Goal: Task Accomplishment & Management: Manage account settings

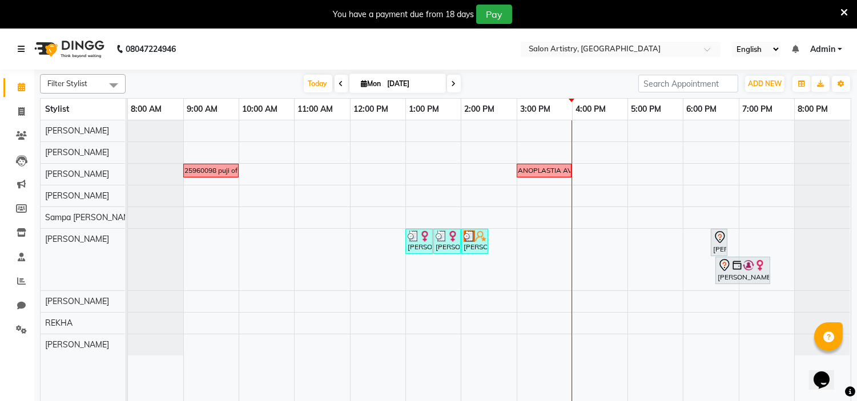
click at [23, 49] on icon at bounding box center [21, 49] width 7 height 8
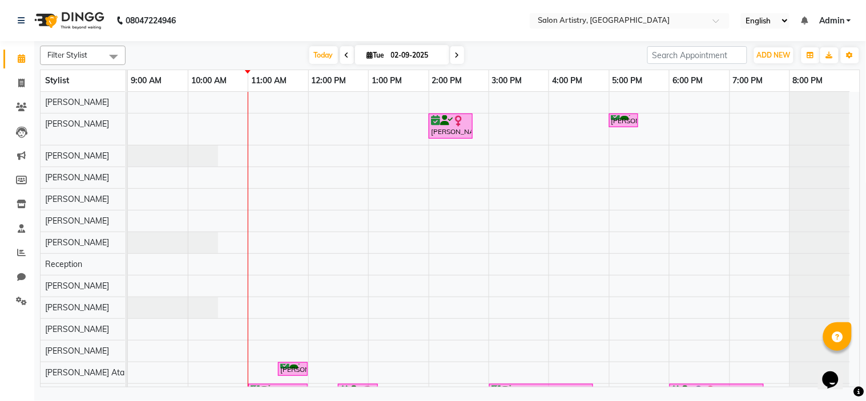
scroll to position [60, 0]
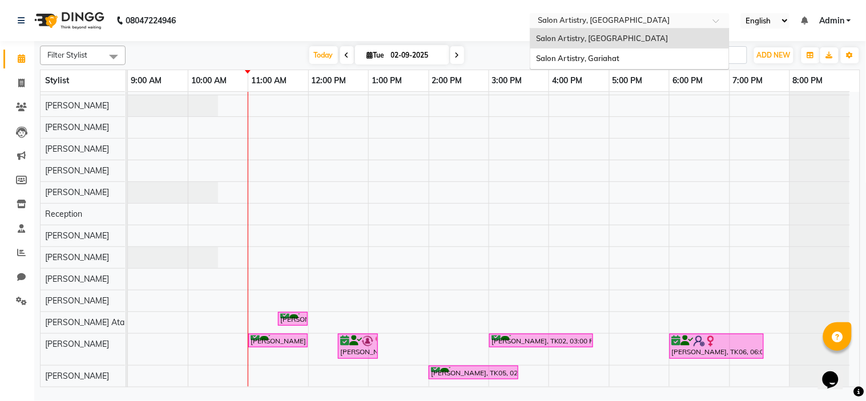
click at [633, 25] on input "text" at bounding box center [617, 21] width 165 height 11
click at [632, 55] on div "Salon Artistry, Gariahat" at bounding box center [629, 59] width 199 height 21
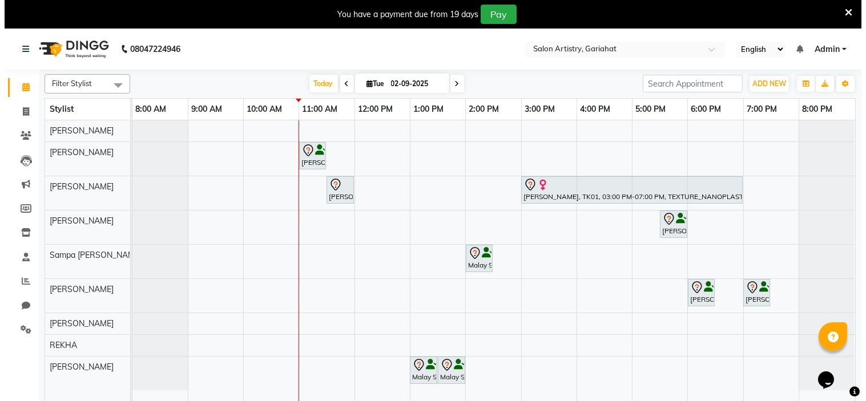
scroll to position [29, 0]
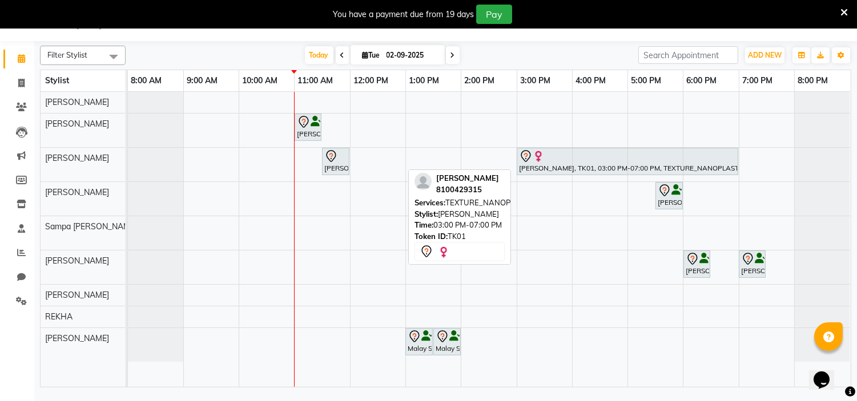
click at [536, 161] on img at bounding box center [537, 156] width 11 height 11
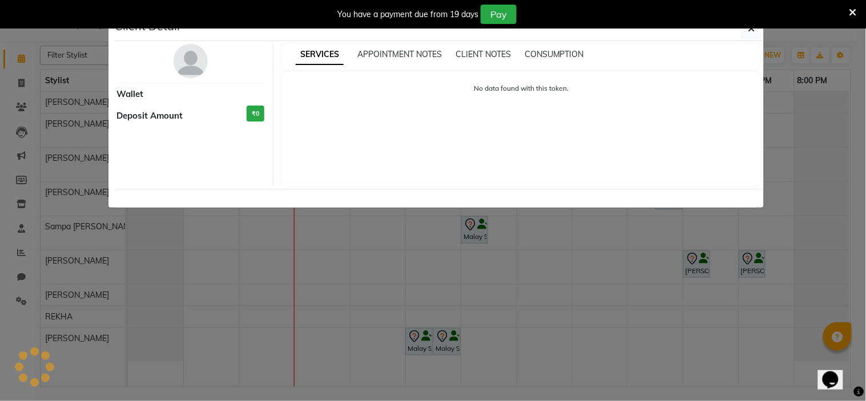
select select "7"
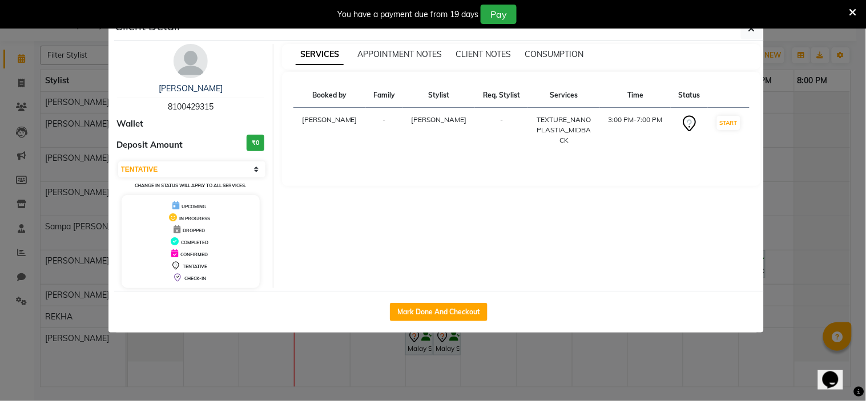
click at [189, 49] on img at bounding box center [190, 61] width 34 height 34
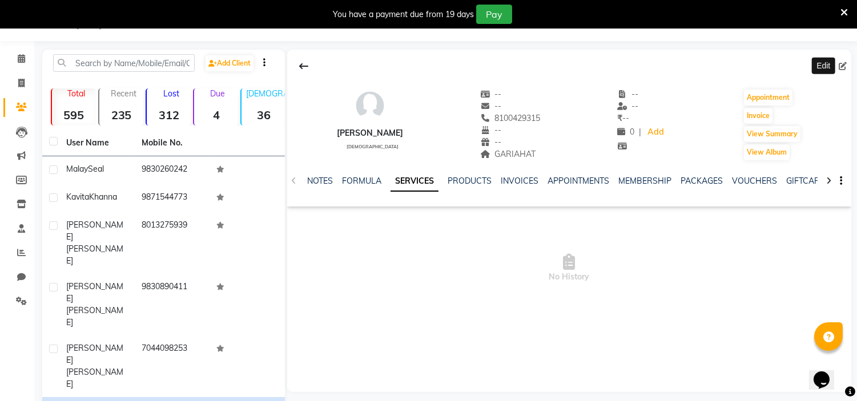
click at [842, 67] on icon at bounding box center [842, 66] width 8 height 8
select select "female"
select select "54981"
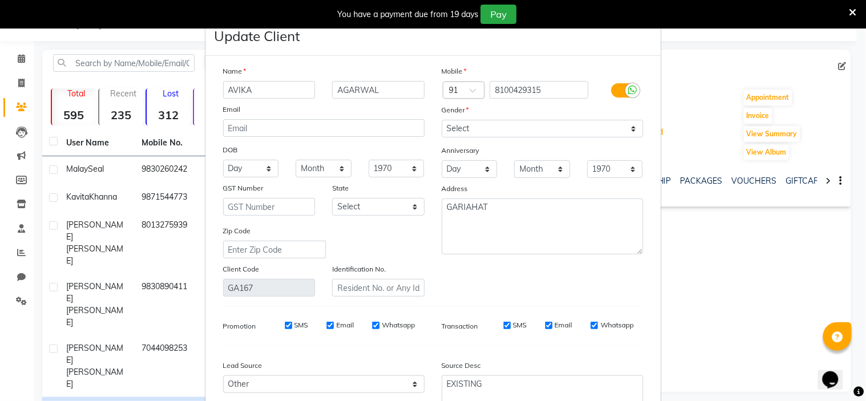
click at [670, 321] on ngb-modal-window "Update Client Name AVIKA AGARWAL Email DOB Day 01 02 03 04 05 06 07 08 09 10 11…" at bounding box center [433, 200] width 866 height 401
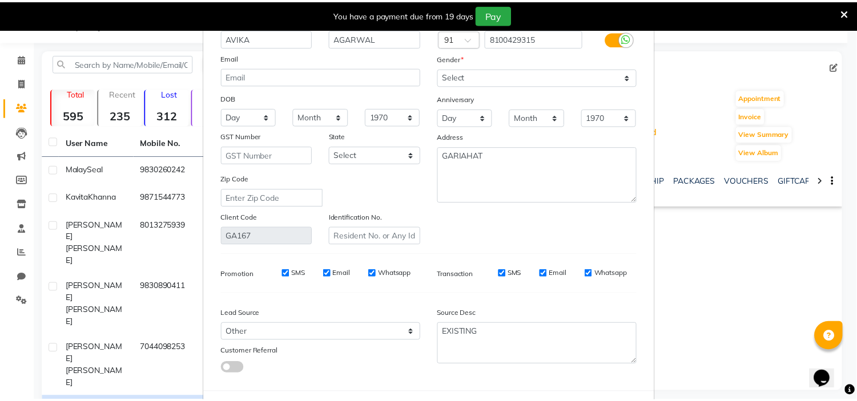
scroll to position [106, 0]
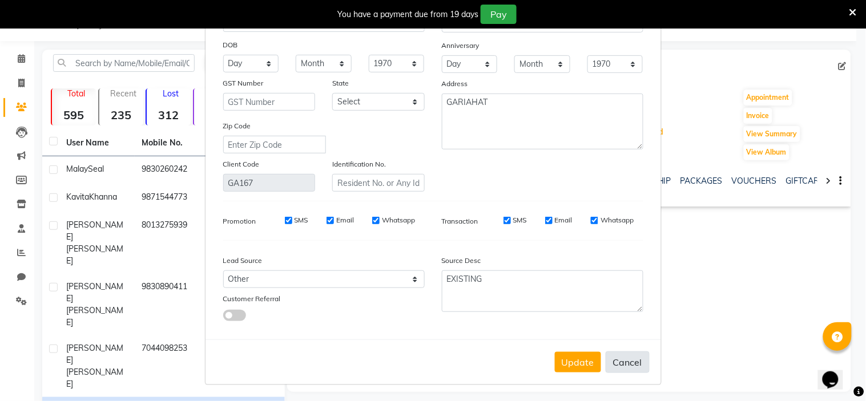
click at [630, 364] on button "Cancel" at bounding box center [627, 363] width 44 height 22
select select
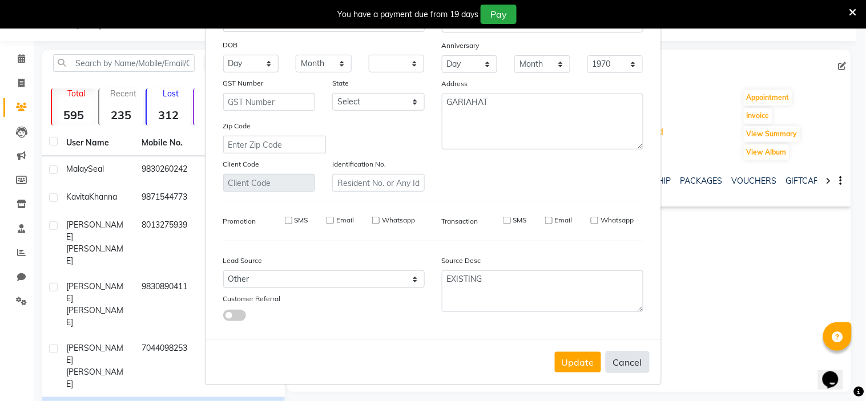
select select
checkbox input "false"
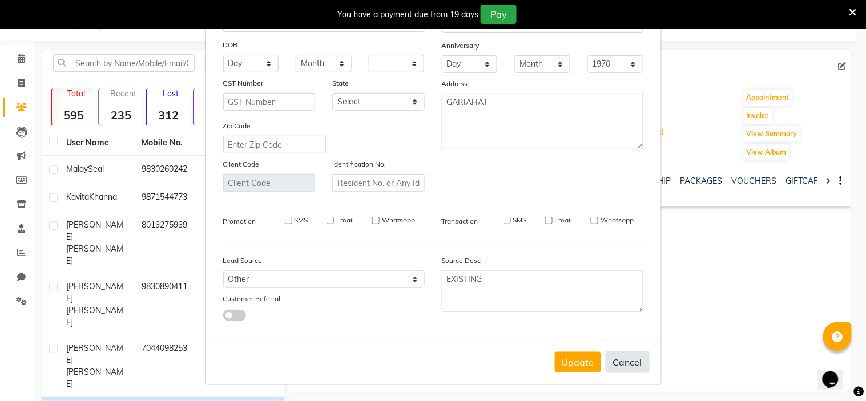
checkbox input "false"
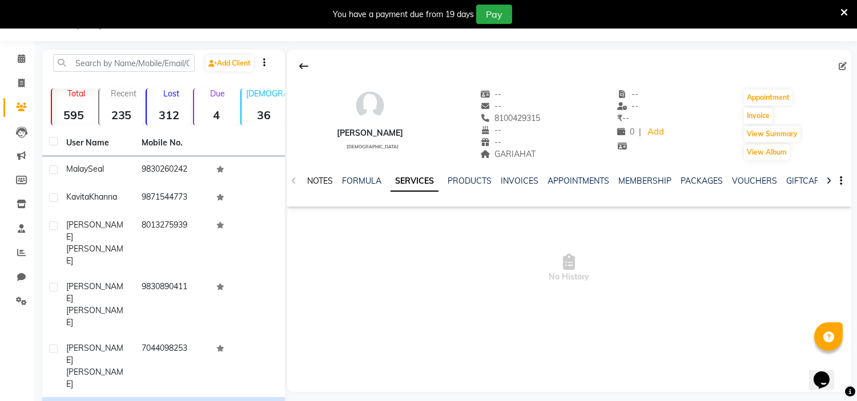
click at [314, 181] on link "NOTES" at bounding box center [320, 181] width 26 height 10
click at [419, 178] on link "SERVICES" at bounding box center [420, 181] width 39 height 10
click at [23, 59] on icon at bounding box center [21, 58] width 7 height 9
